Goal: Book appointment/travel/reservation

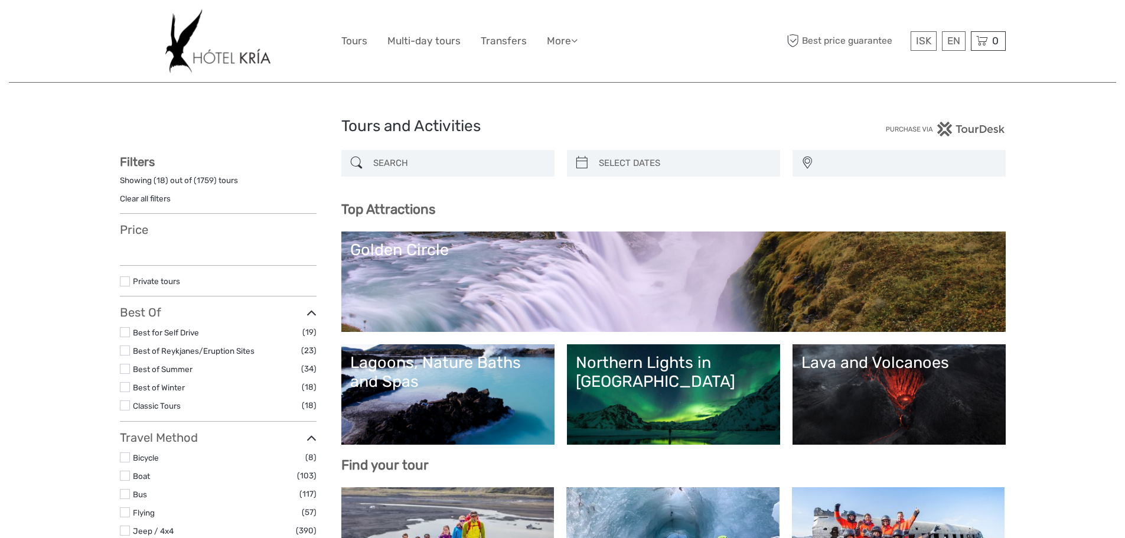
select select
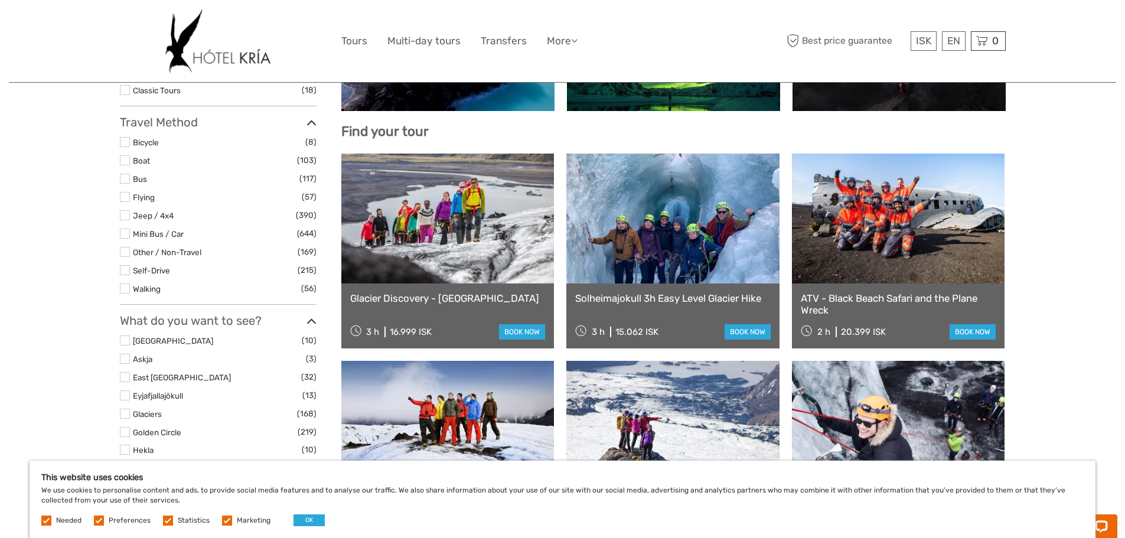
scroll to position [354, 0]
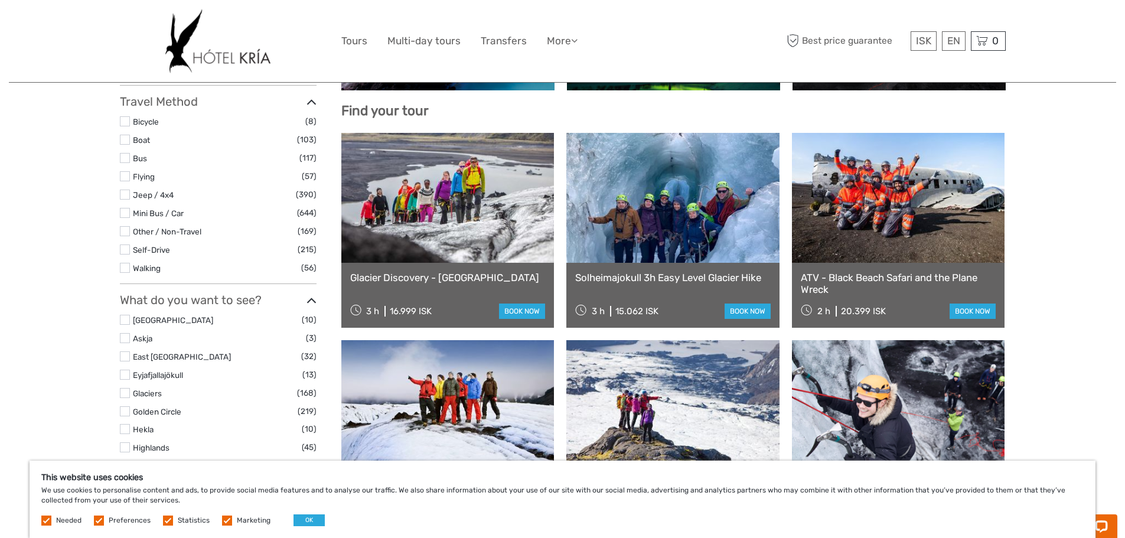
click at [712, 278] on link "Solheimajokull 3h Easy Level Glacier Hike" at bounding box center [672, 278] width 195 height 12
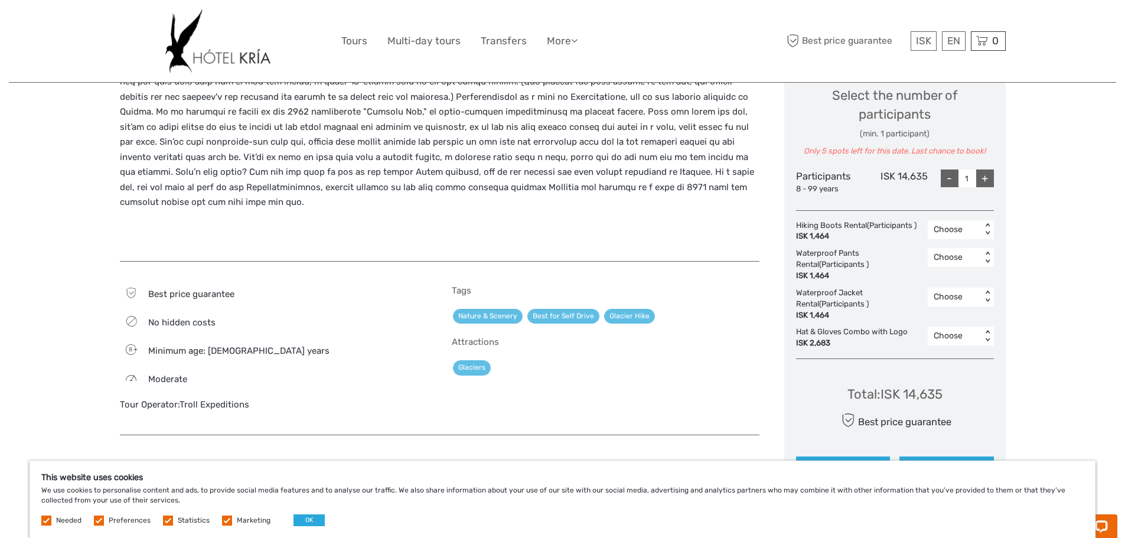
scroll to position [472, 0]
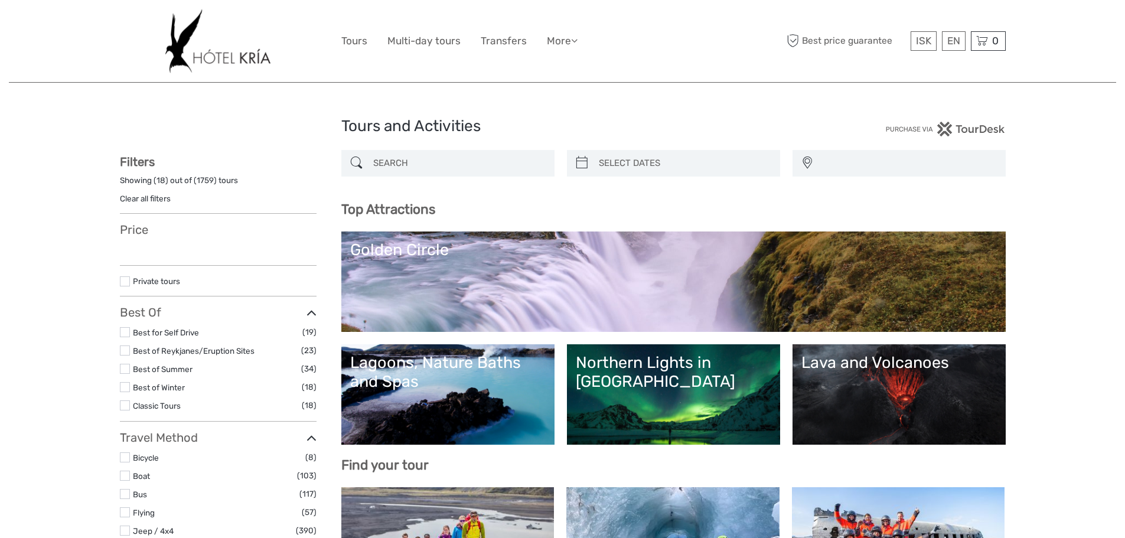
select select
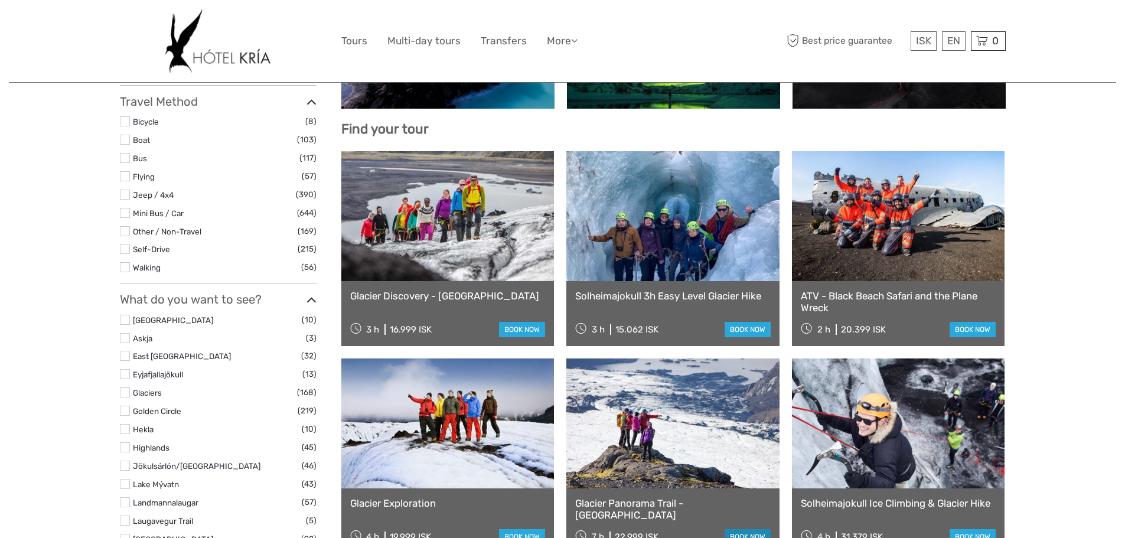
scroll to position [354, 0]
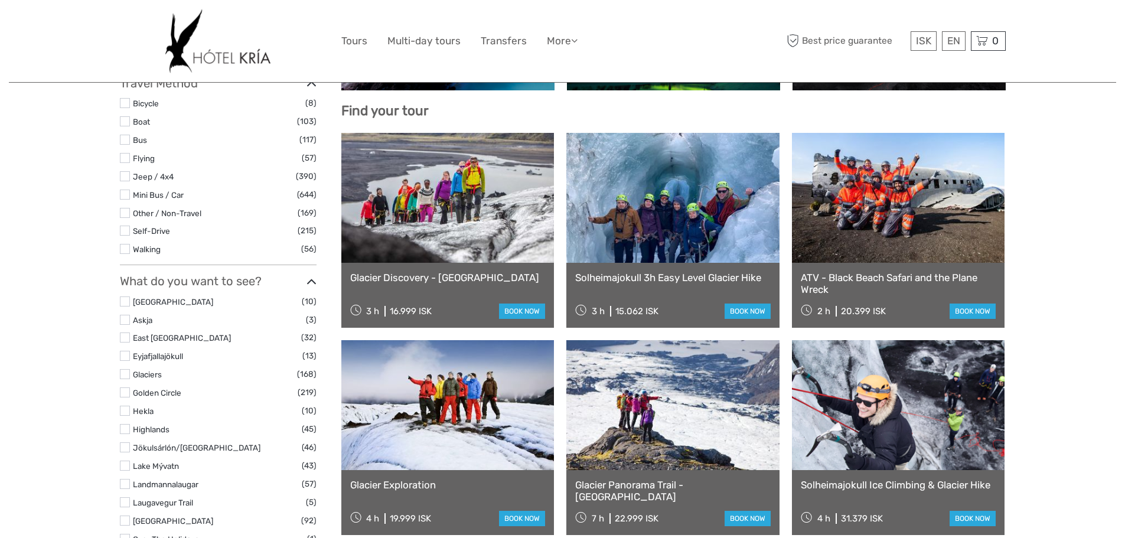
select select
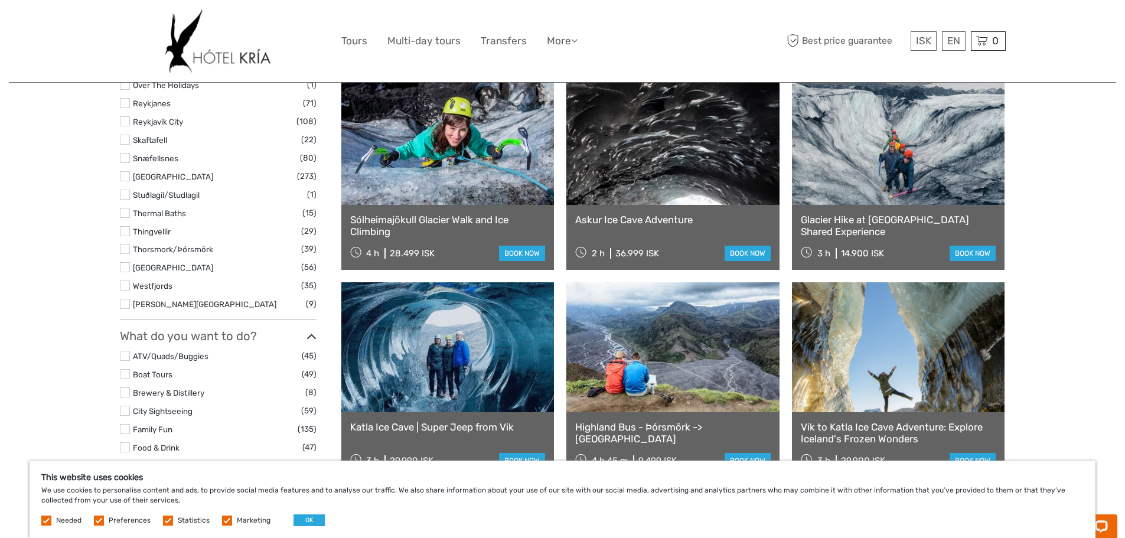
scroll to position [886, 0]
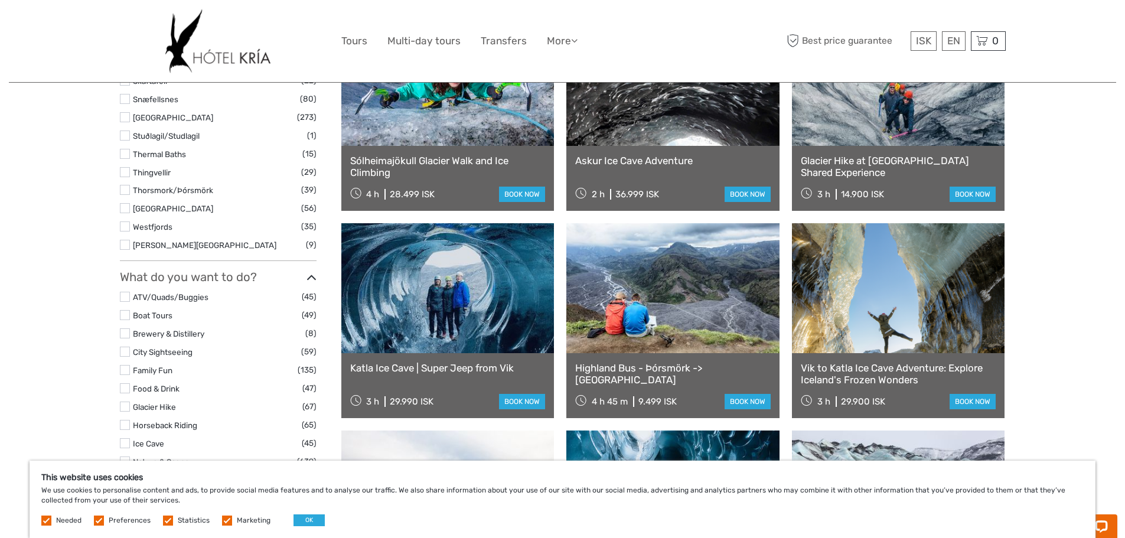
click at [437, 292] on link at bounding box center [447, 288] width 213 height 130
click at [430, 317] on link at bounding box center [447, 288] width 213 height 130
click at [416, 371] on link "Katla Ice Cave | Super Jeep from Vik" at bounding box center [447, 368] width 195 height 12
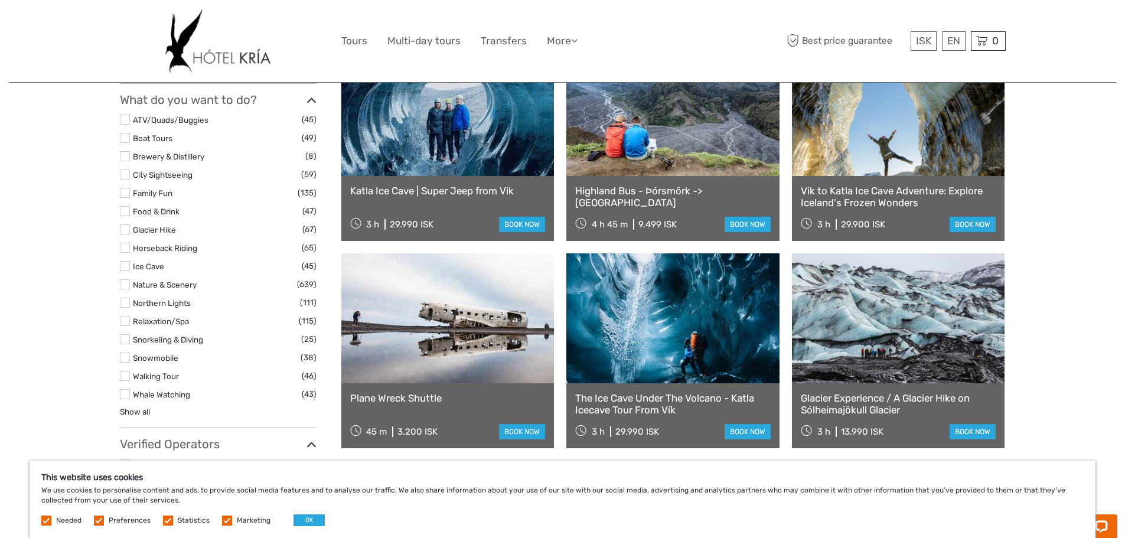
scroll to position [1122, 0]
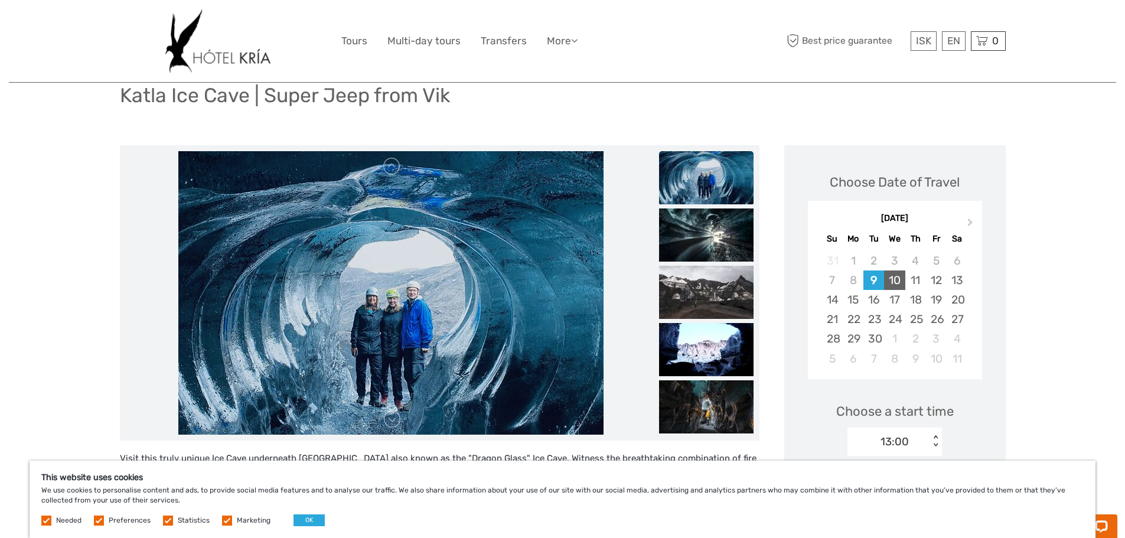
scroll to position [118, 0]
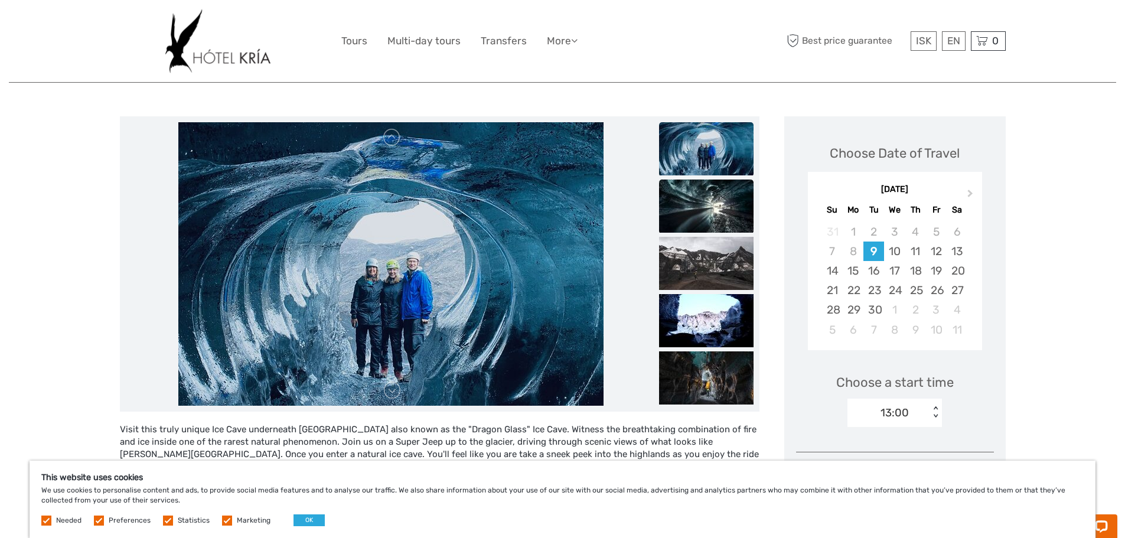
click at [711, 214] on img at bounding box center [706, 206] width 94 height 53
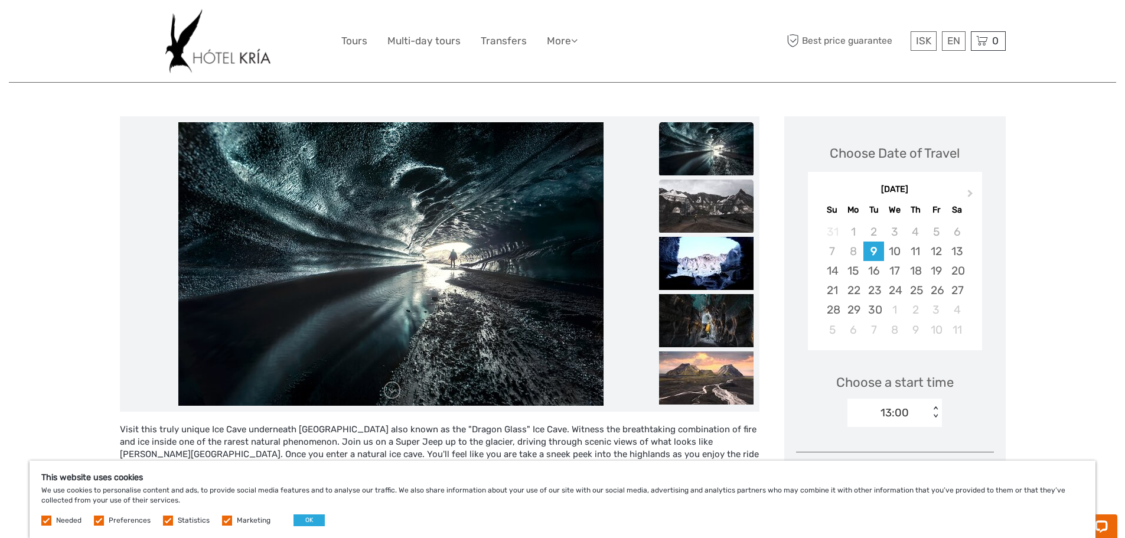
click at [711, 214] on img at bounding box center [706, 206] width 94 height 53
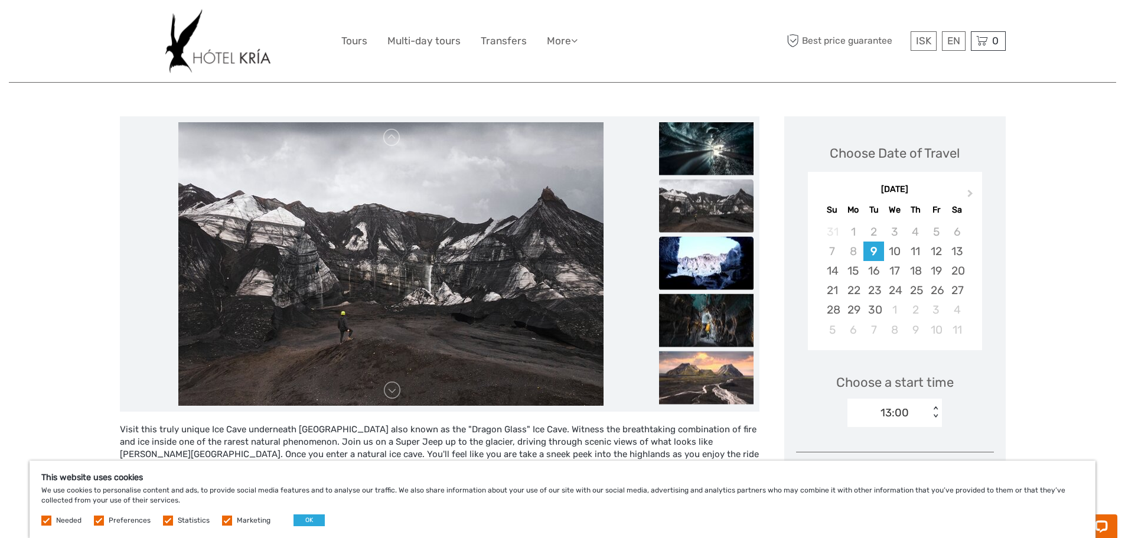
click at [706, 262] on img at bounding box center [706, 262] width 94 height 53
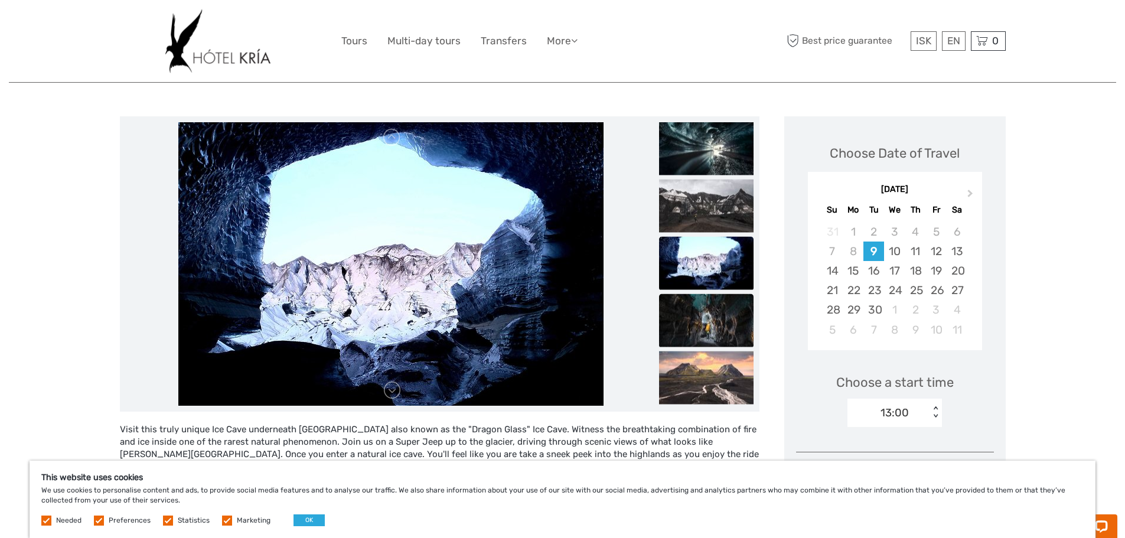
click at [706, 314] on img at bounding box center [706, 319] width 94 height 53
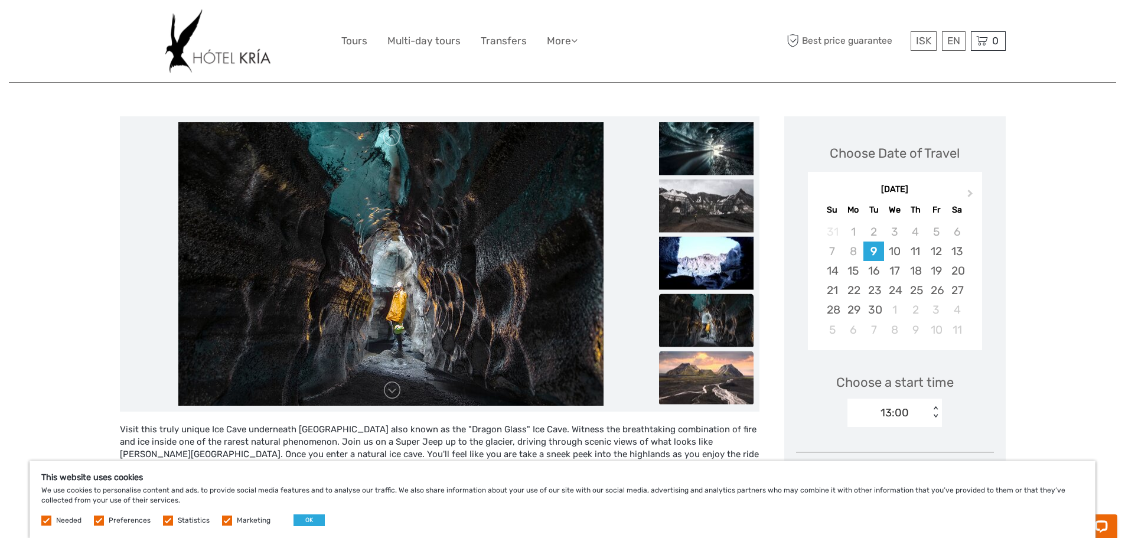
click at [710, 368] on img at bounding box center [706, 377] width 94 height 53
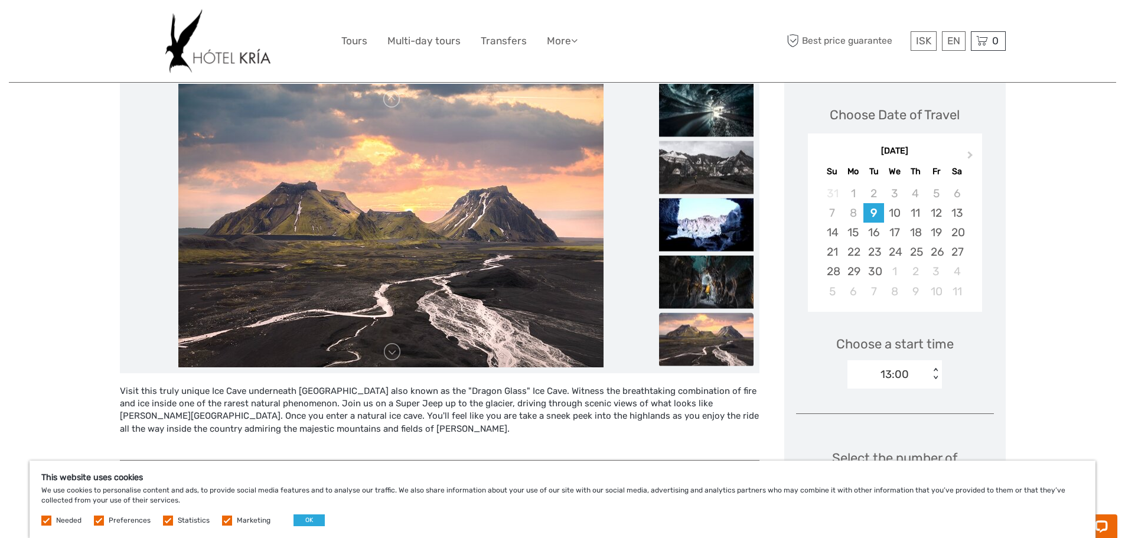
scroll to position [177, 0]
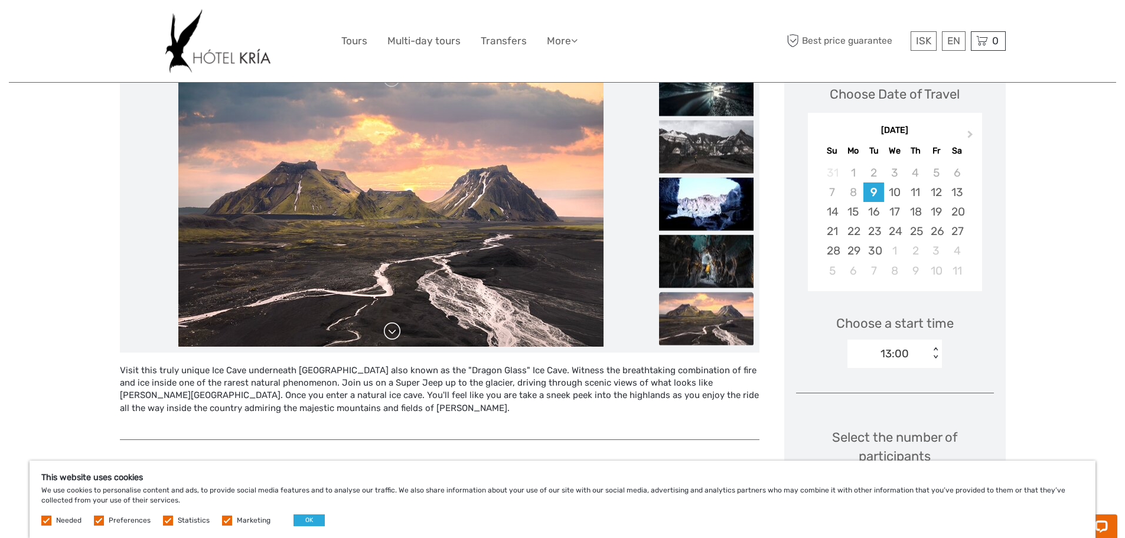
click at [389, 332] on link at bounding box center [392, 331] width 19 height 19
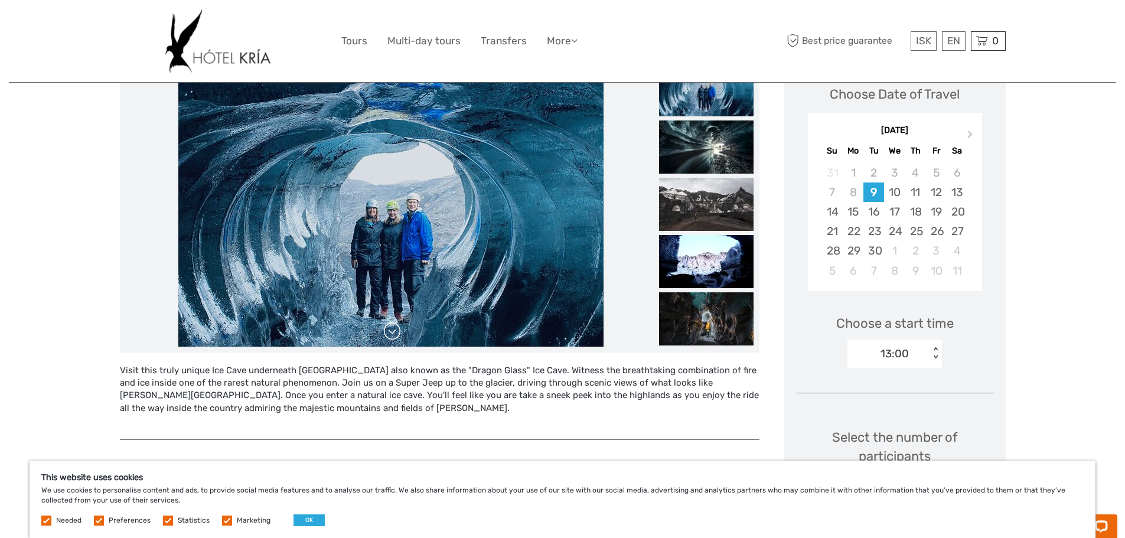
click at [389, 332] on link at bounding box center [392, 331] width 19 height 19
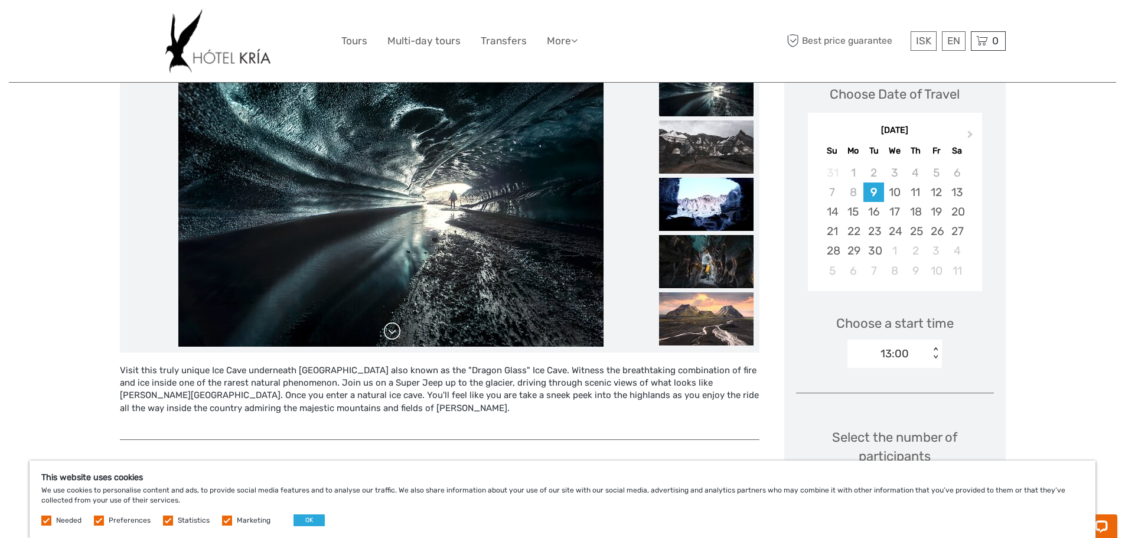
click at [389, 332] on link at bounding box center [392, 331] width 19 height 19
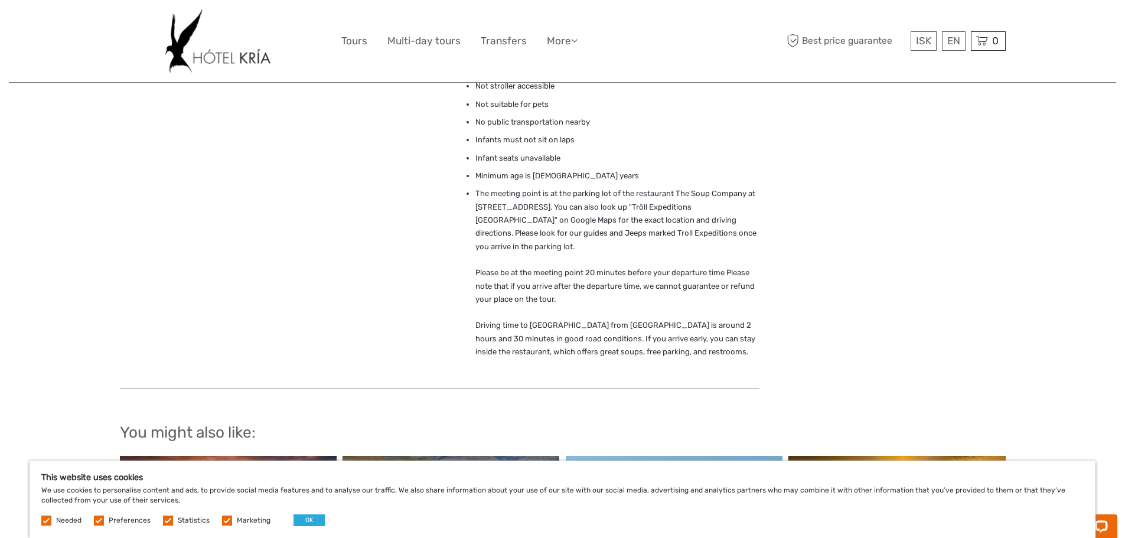
scroll to position [1004, 0]
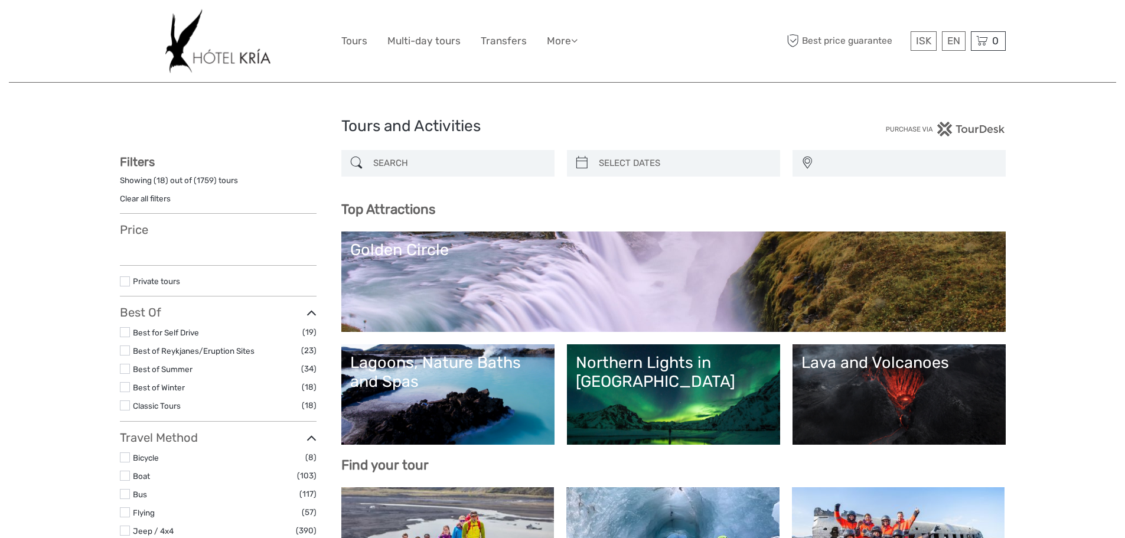
select select
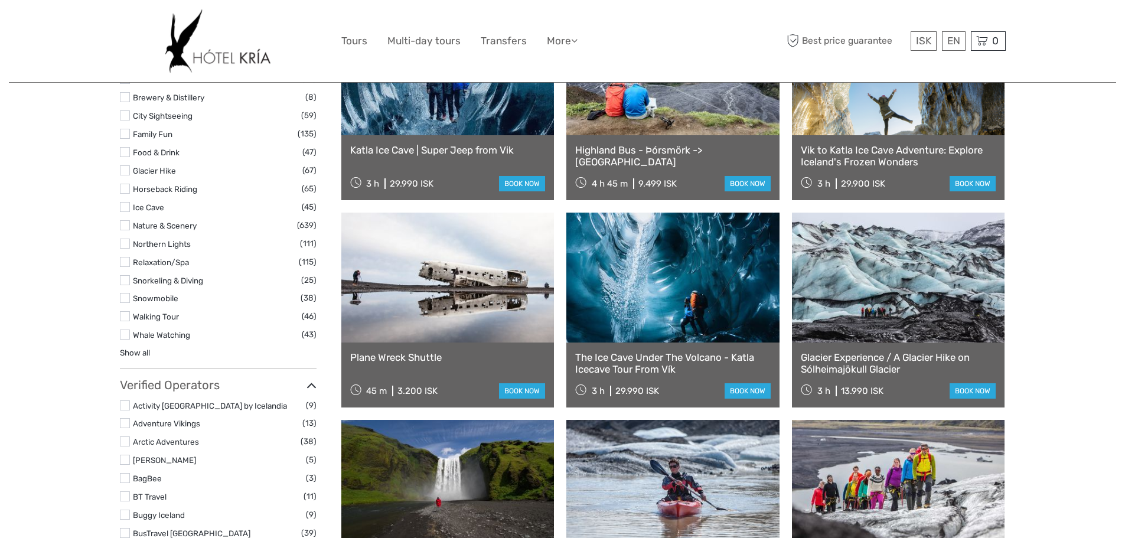
scroll to position [1122, 0]
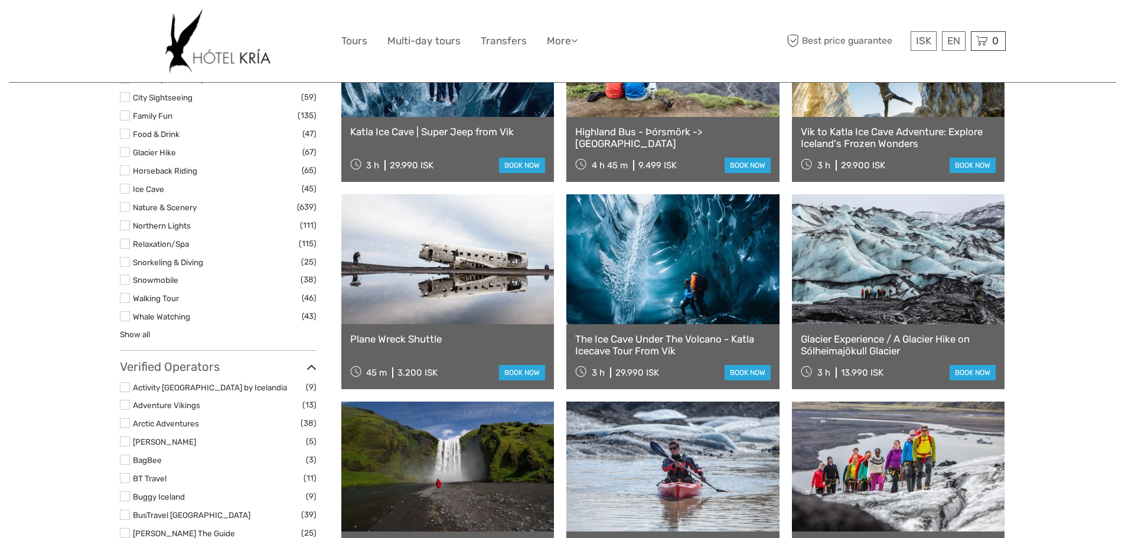
select select
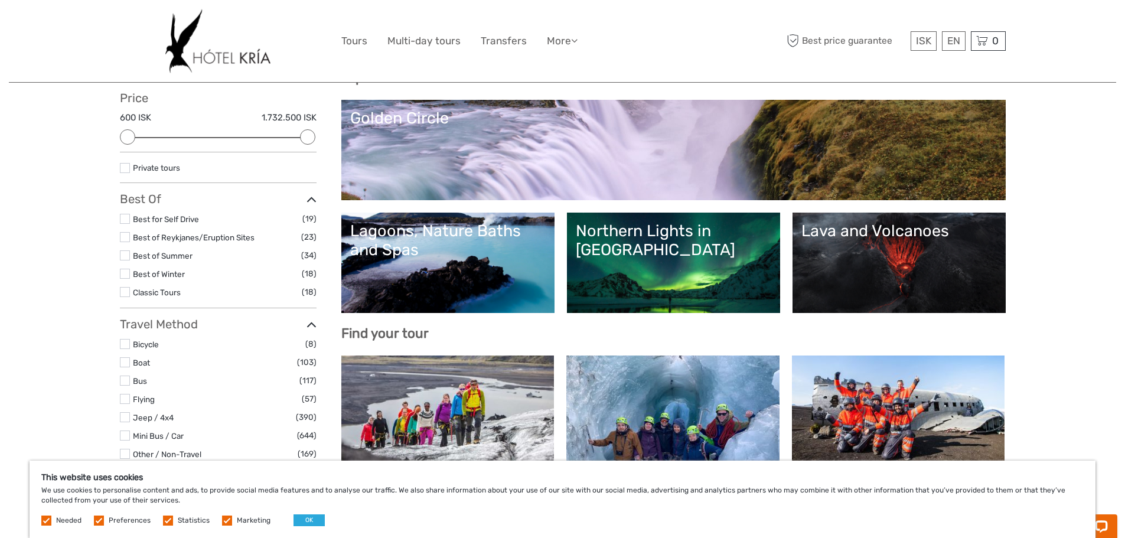
scroll to position [0, 0]
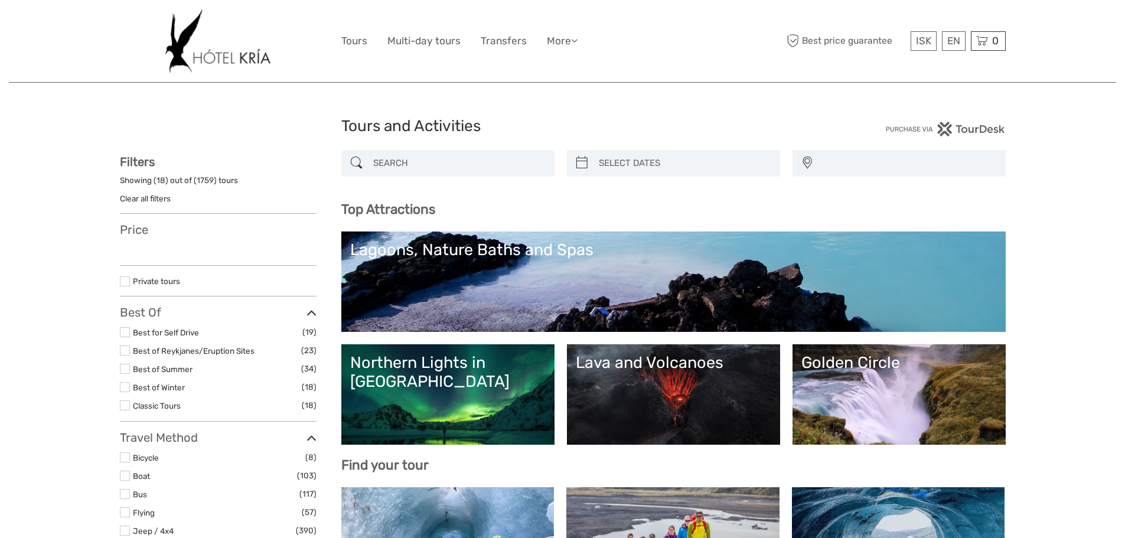
select select
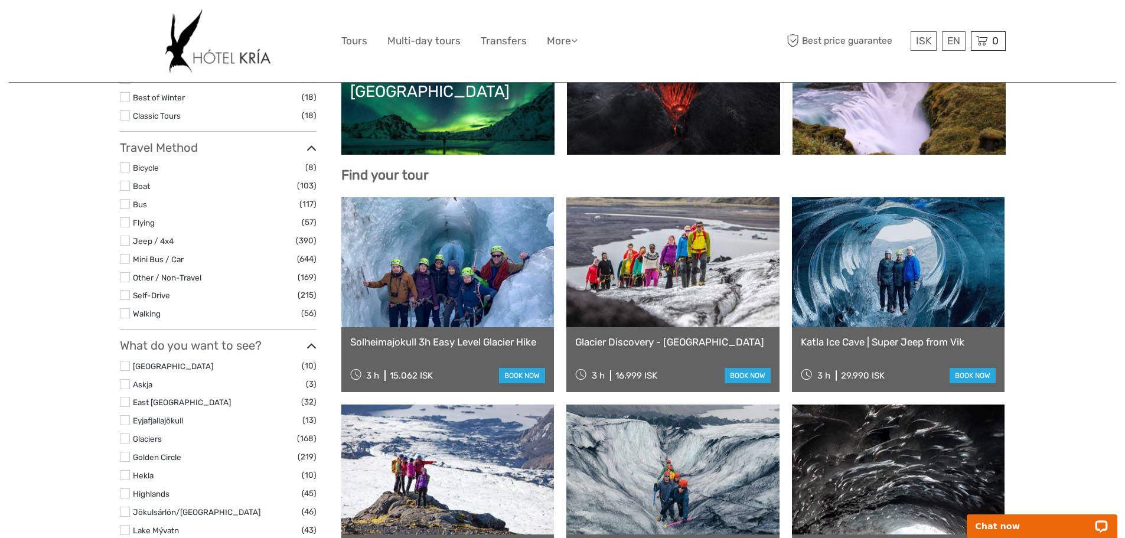
select select
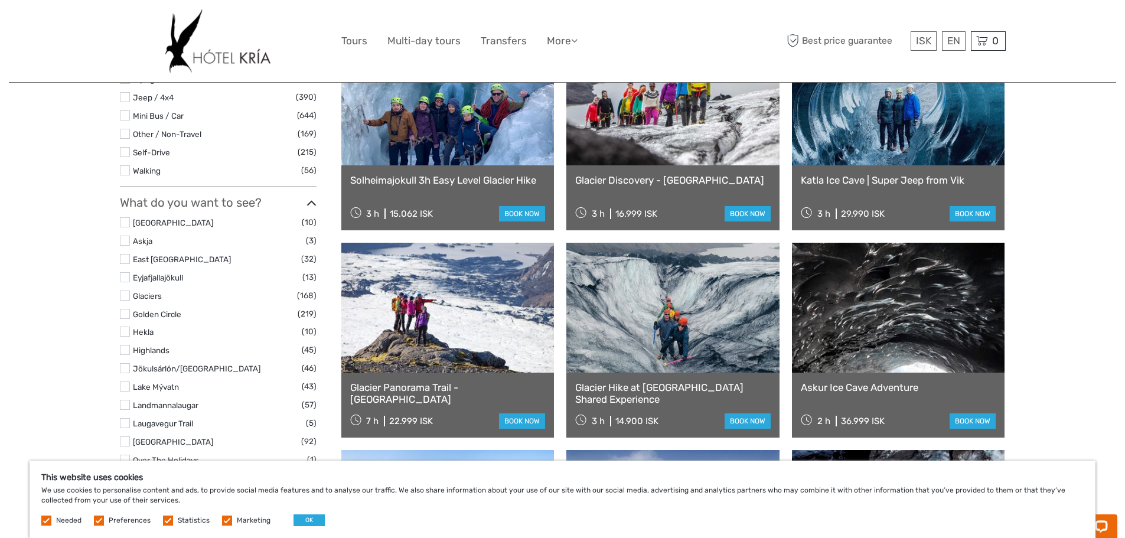
scroll to position [472, 0]
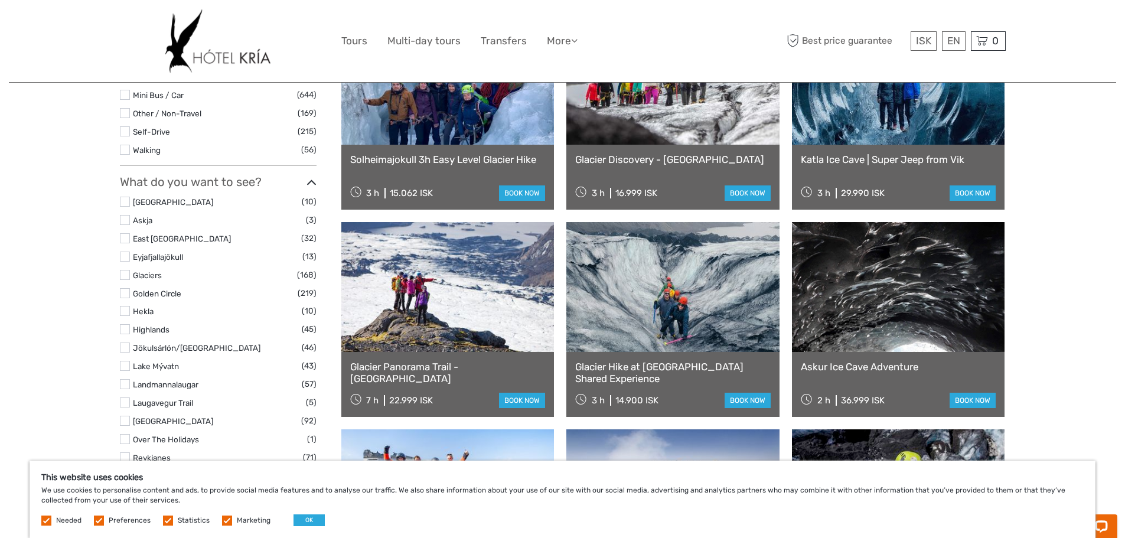
click at [897, 159] on link "Katla Ice Cave | Super Jeep from Vik" at bounding box center [898, 160] width 195 height 12
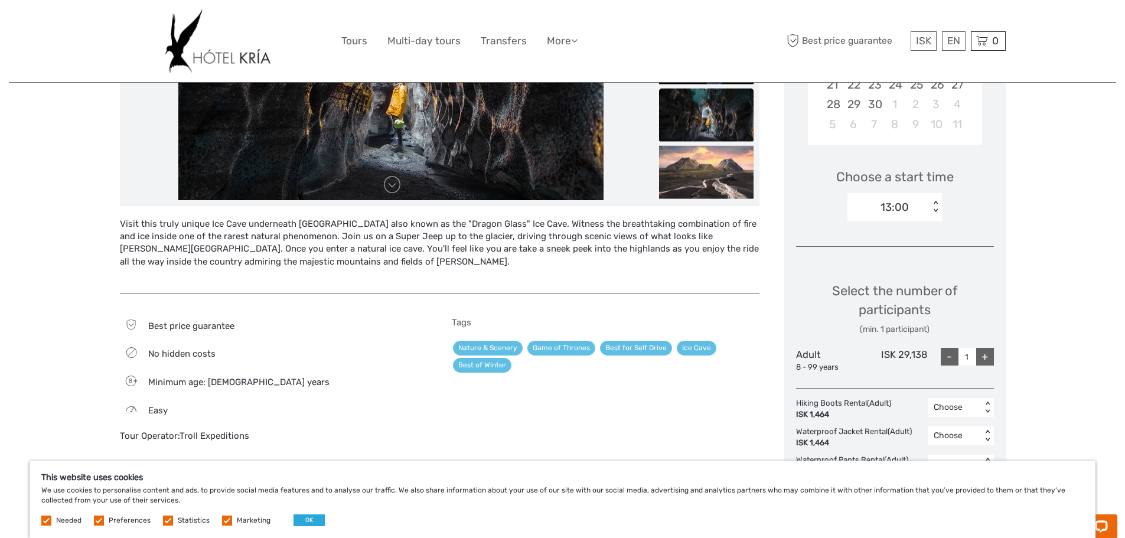
scroll to position [295, 0]
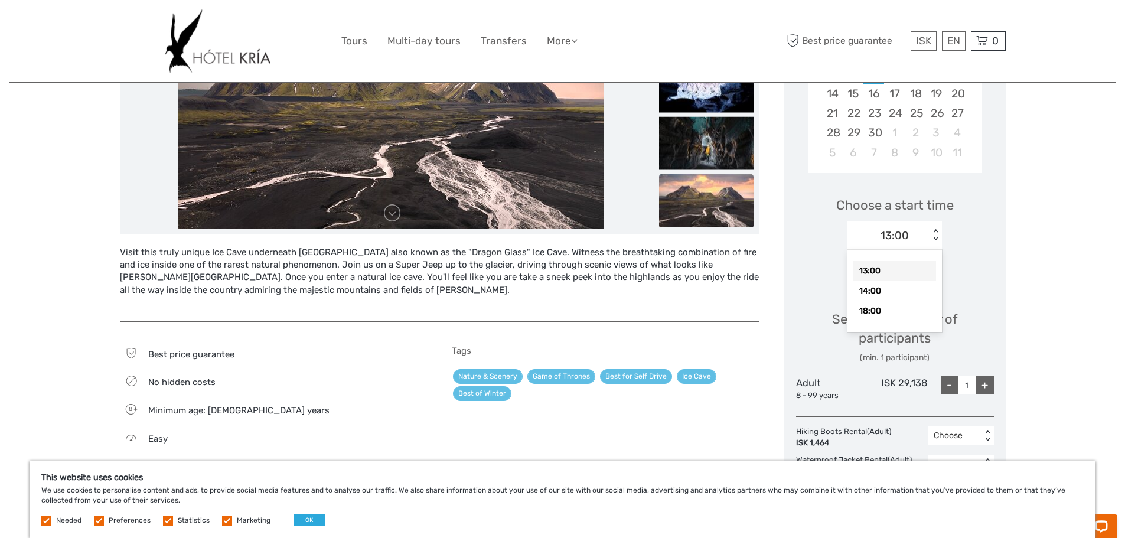
click at [938, 239] on div "< >" at bounding box center [936, 235] width 10 height 12
click at [938, 240] on div "< >" at bounding box center [936, 235] width 10 height 12
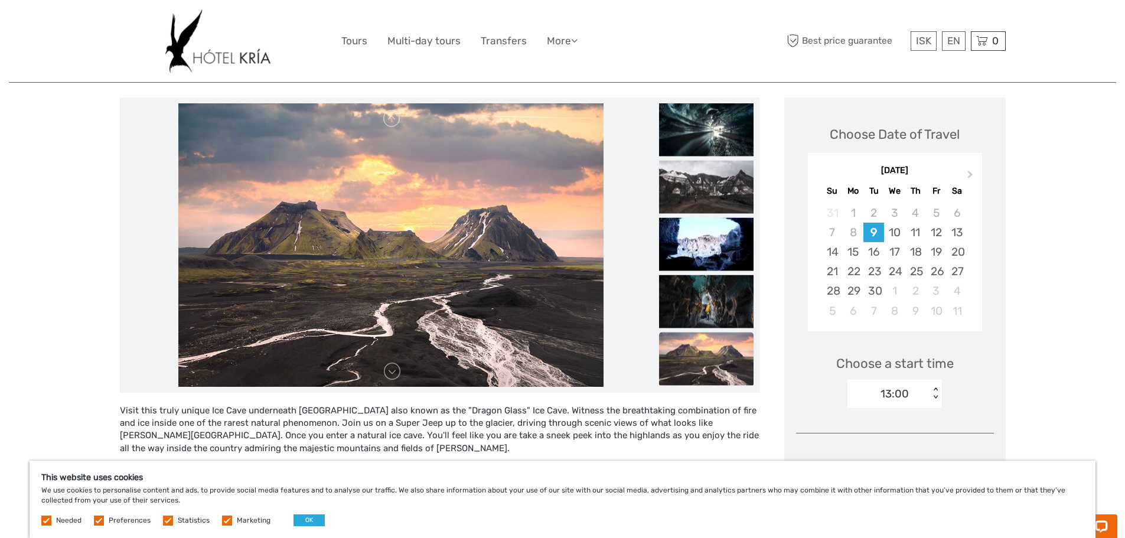
scroll to position [118, 0]
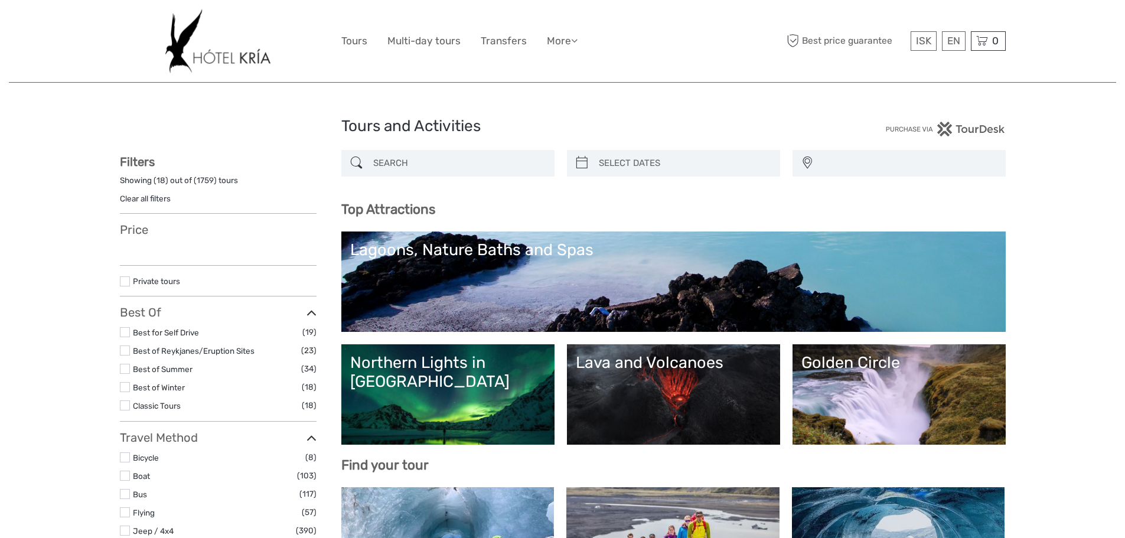
select select
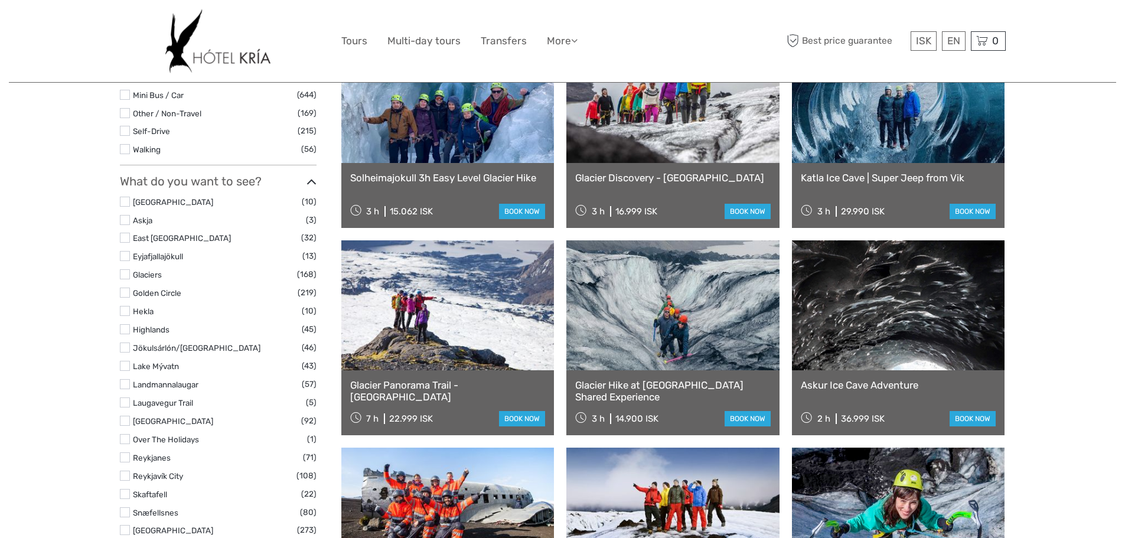
select select
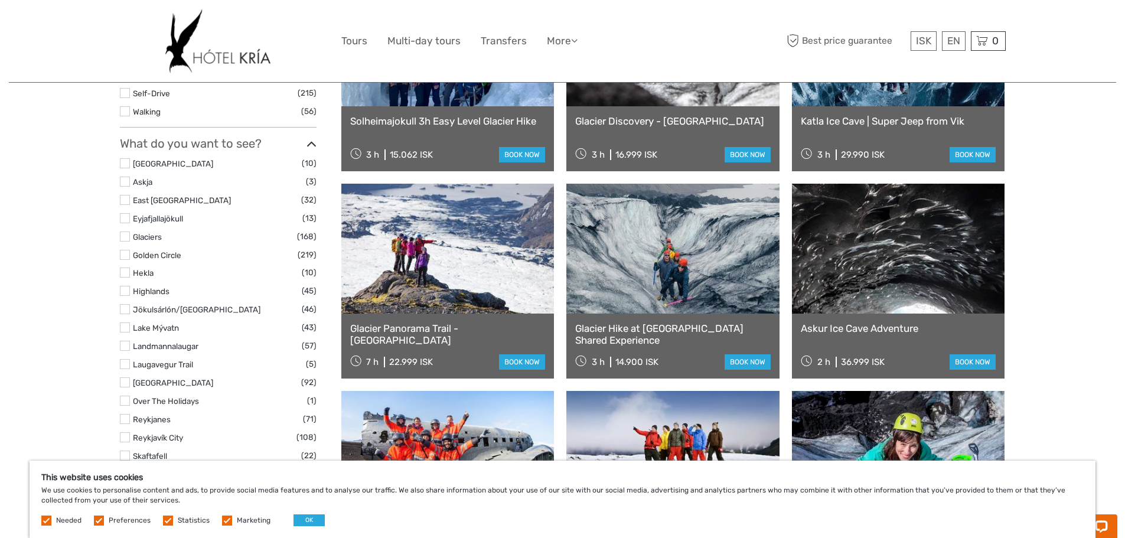
scroll to position [531, 0]
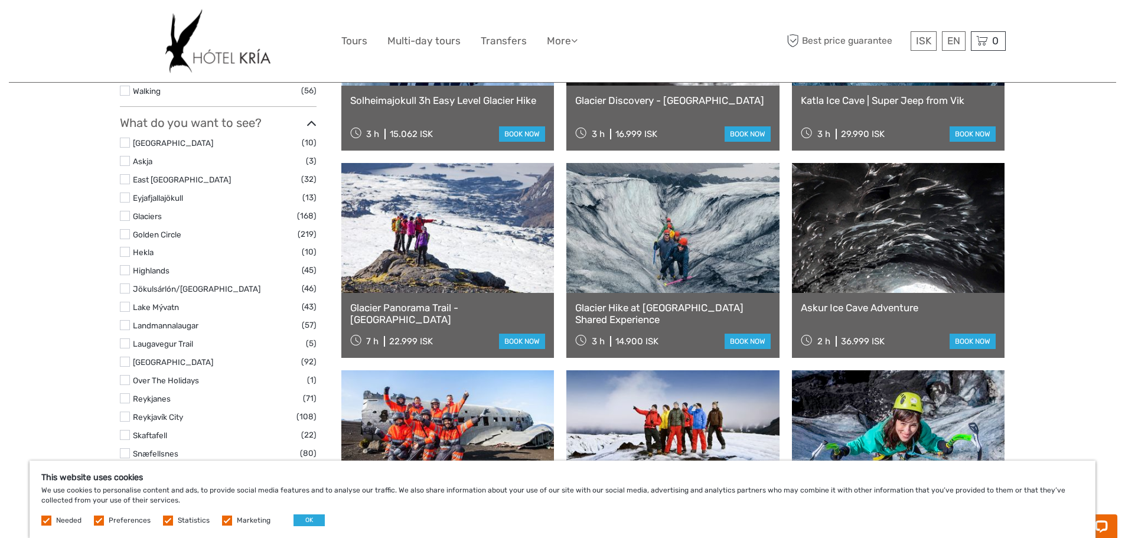
click at [918, 265] on link at bounding box center [898, 228] width 213 height 130
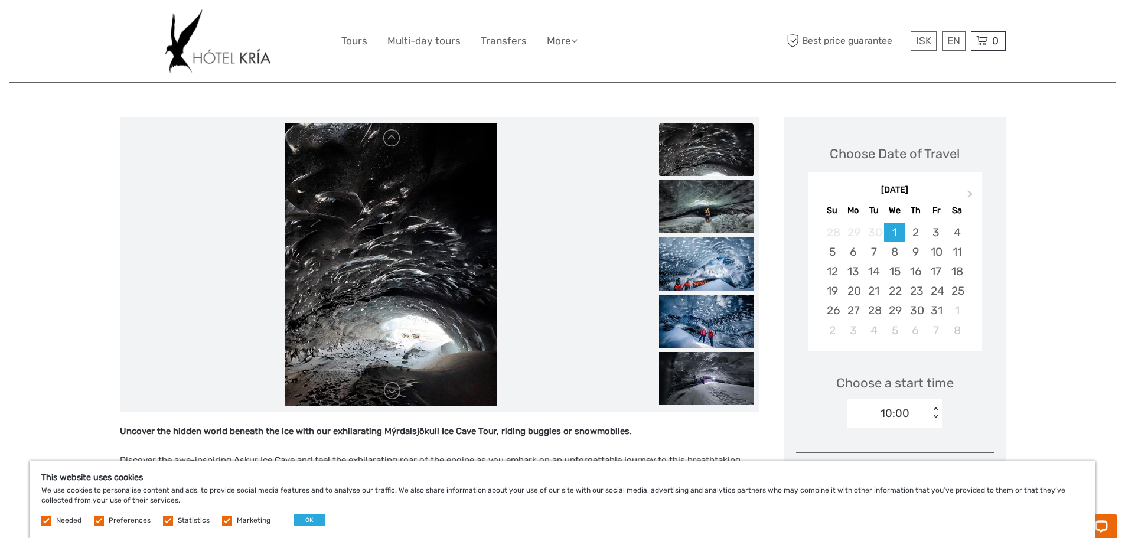
scroll to position [118, 0]
click at [955, 268] on div "18" at bounding box center [957, 270] width 21 height 19
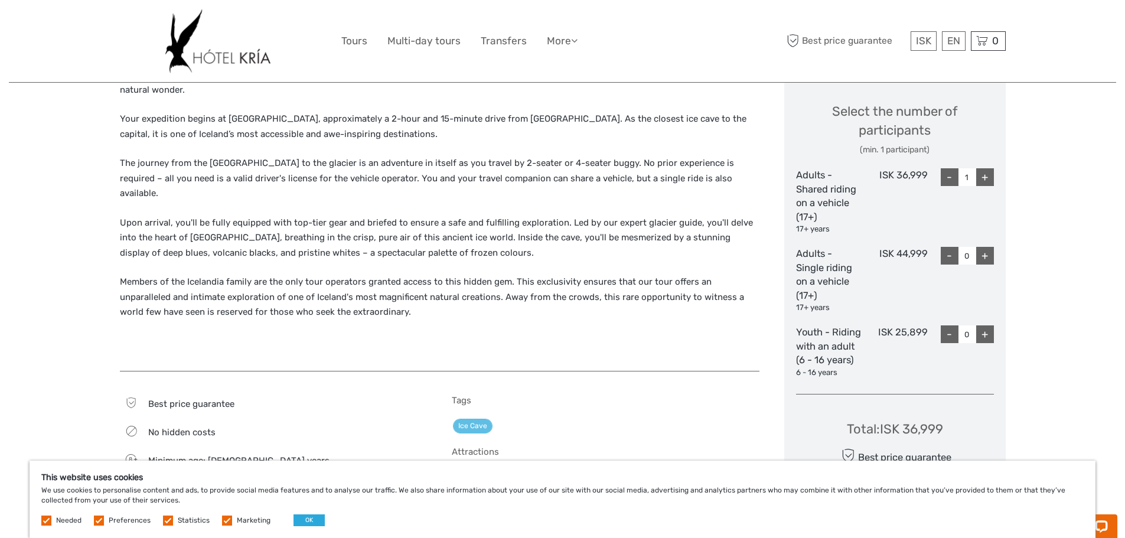
scroll to position [531, 0]
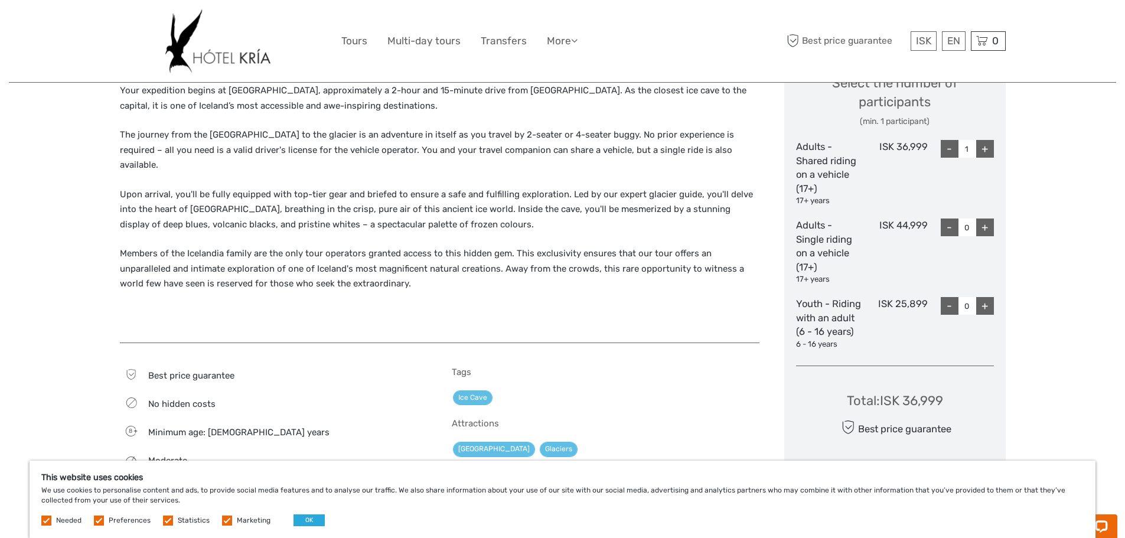
click at [984, 308] on div "+" at bounding box center [985, 306] width 18 height 18
type input "1"
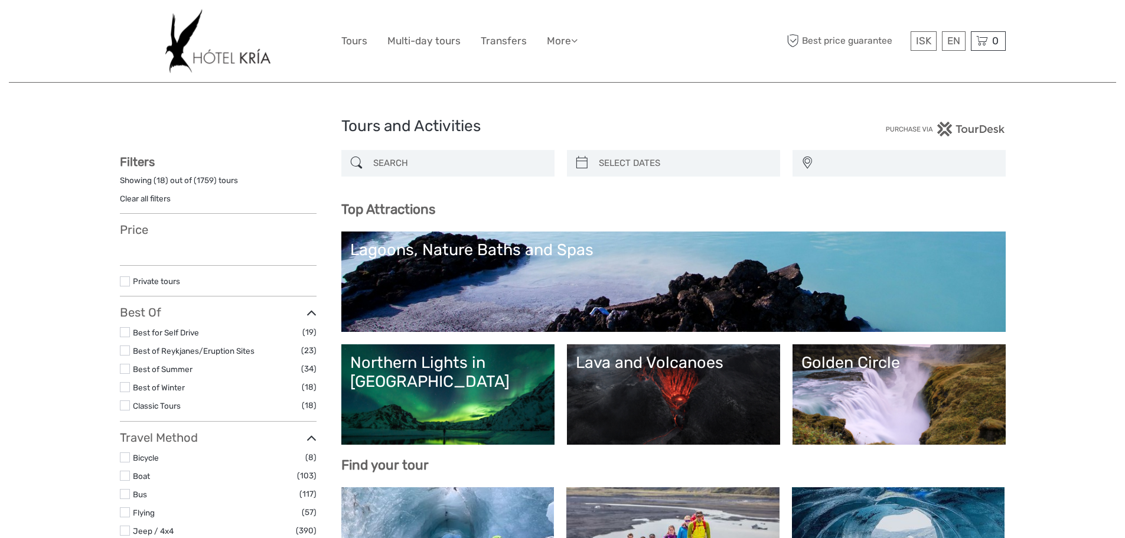
select select
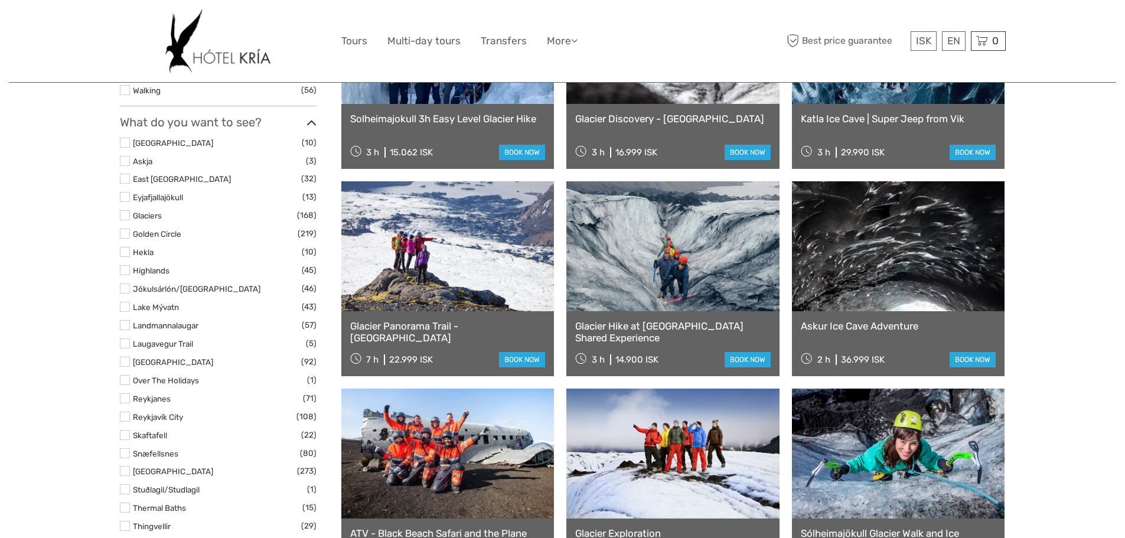
select select
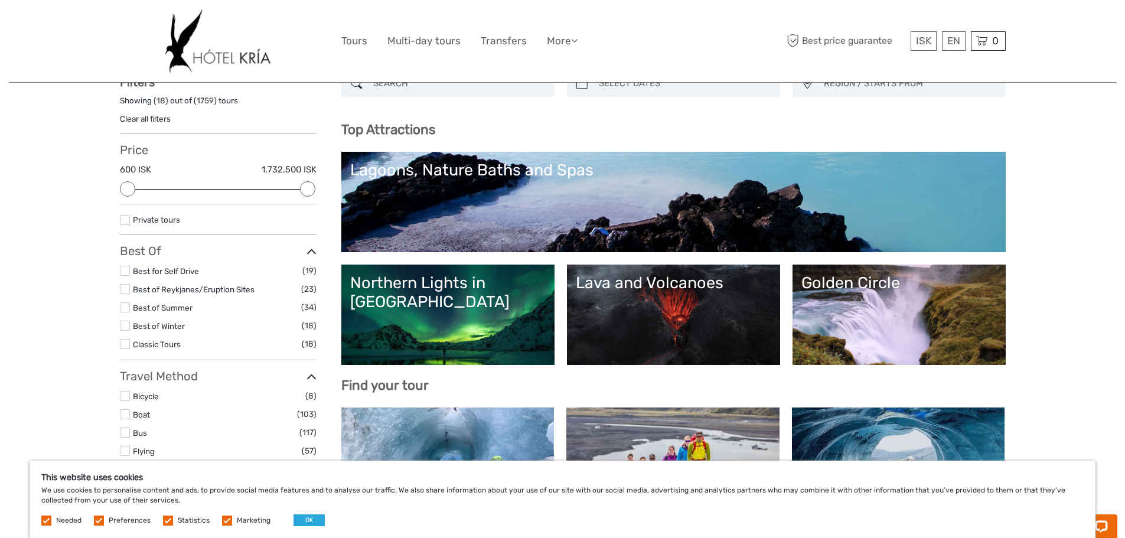
scroll to position [59, 0]
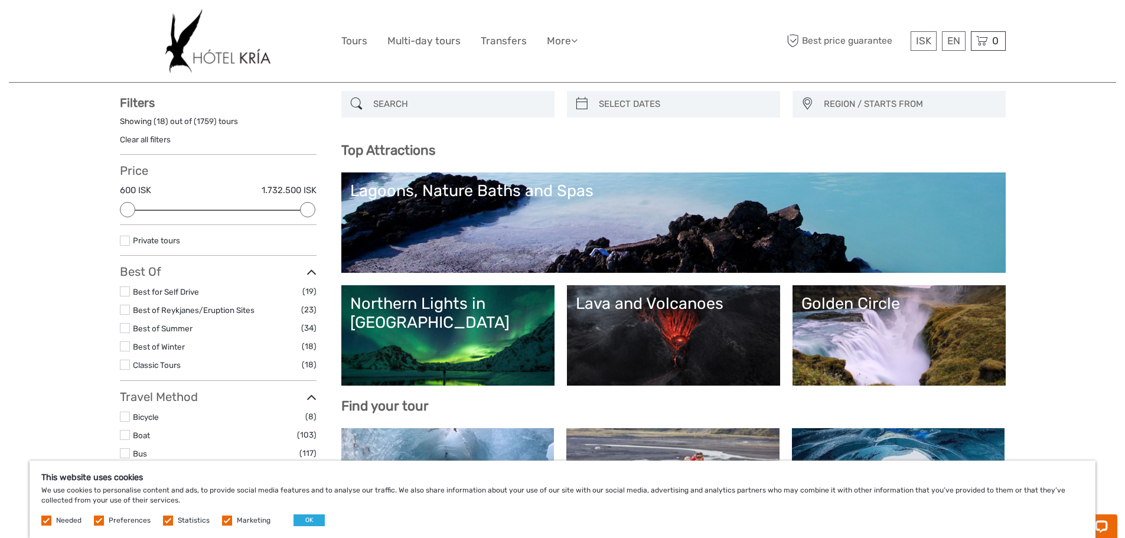
click at [563, 215] on link "Lagoons, Nature Baths and Spas" at bounding box center [673, 222] width 647 height 83
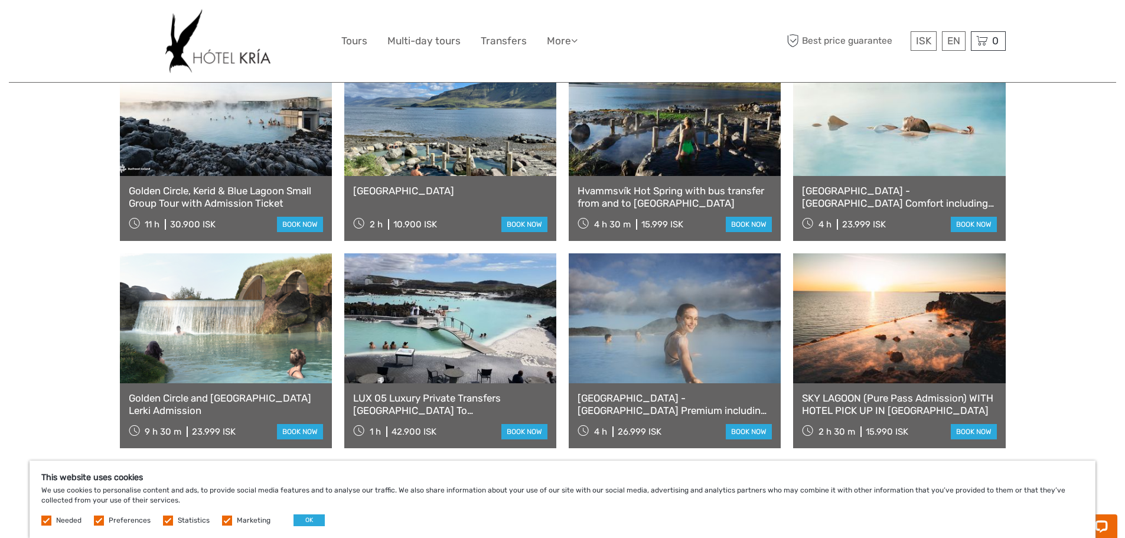
scroll to position [472, 0]
